Goal: Task Accomplishment & Management: Complete application form

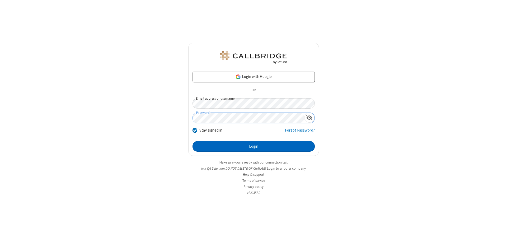
click at [253, 146] on button "Login" at bounding box center [253, 146] width 122 height 11
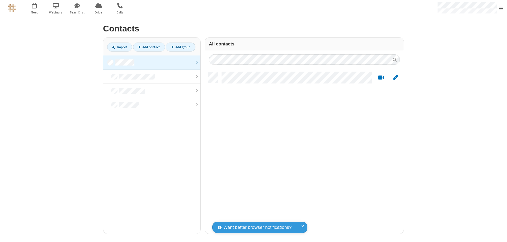
scroll to position [161, 195]
click at [152, 62] on link at bounding box center [151, 62] width 97 height 14
click at [149, 47] on link "Add contact" at bounding box center [149, 46] width 32 height 9
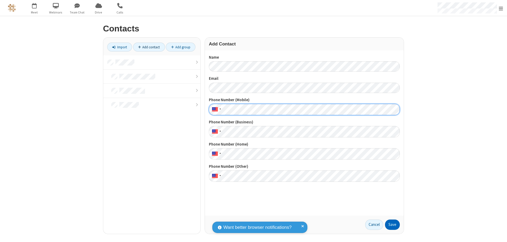
click at [392, 224] on button "Save" at bounding box center [392, 224] width 15 height 11
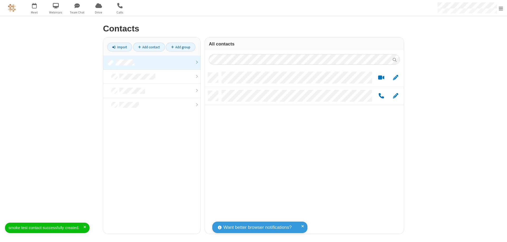
scroll to position [161, 195]
